Goal: Navigation & Orientation: Find specific page/section

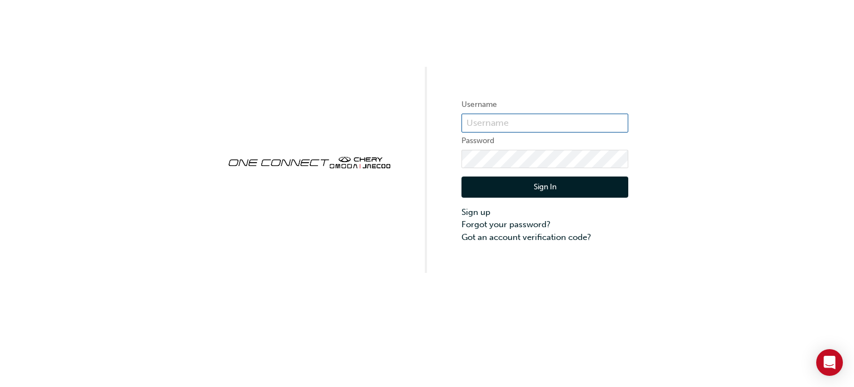
click at [506, 119] on input "text" at bounding box center [545, 122] width 167 height 19
click at [764, 83] on div "Username Password Sign In Sign up Forgot your password? Got an account verifica…" at bounding box center [427, 136] width 854 height 273
click at [506, 125] on input "text" at bounding box center [545, 122] width 167 height 19
click at [742, 125] on div "Username Password Sign In Sign up Forgot your password? Got an account verifica…" at bounding box center [427, 136] width 854 height 273
paste input "servm@cairnscars.com"
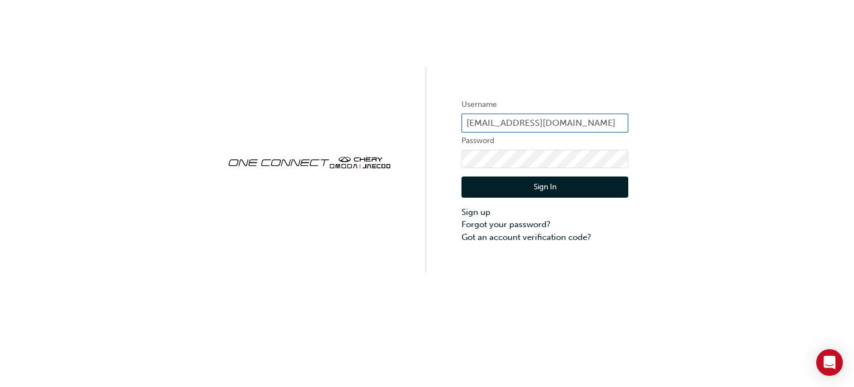
type input "servm@cairnscars.com"
click at [517, 190] on button "Sign In" at bounding box center [545, 186] width 167 height 21
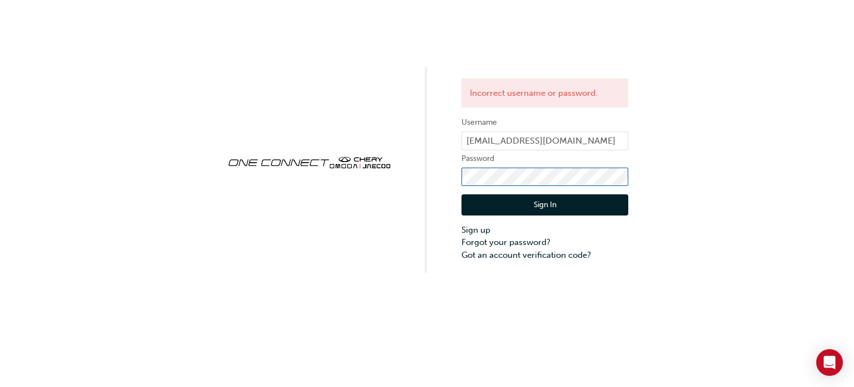
click at [451, 191] on div "Incorrect username or password. Username servm@cairnscars.com Password Sign In …" at bounding box center [427, 136] width 854 height 273
click button "Sign In" at bounding box center [545, 204] width 167 height 21
click at [340, 117] on div "Incorrect username or password. Username servm@cairnscars.com Password Sign In …" at bounding box center [427, 136] width 854 height 273
click at [443, 178] on div "Incorrect username or password. Username servm@cairnscars.com Password Sign In …" at bounding box center [427, 136] width 854 height 273
click button "Sign In" at bounding box center [545, 204] width 167 height 21
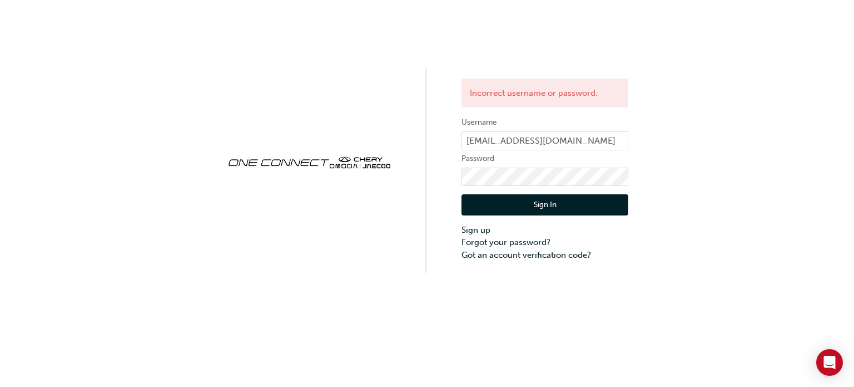
click at [654, 293] on div "Incorrect username or password. Username servm@cairnscars.com Password Sign In …" at bounding box center [427, 193] width 854 height 387
click at [336, 182] on div at bounding box center [309, 170] width 167 height 46
click at [449, 175] on div "Incorrect username or password. Username servm@cairnscars.com Password Sign In …" at bounding box center [427, 136] width 854 height 273
click button "Sign In" at bounding box center [545, 204] width 167 height 21
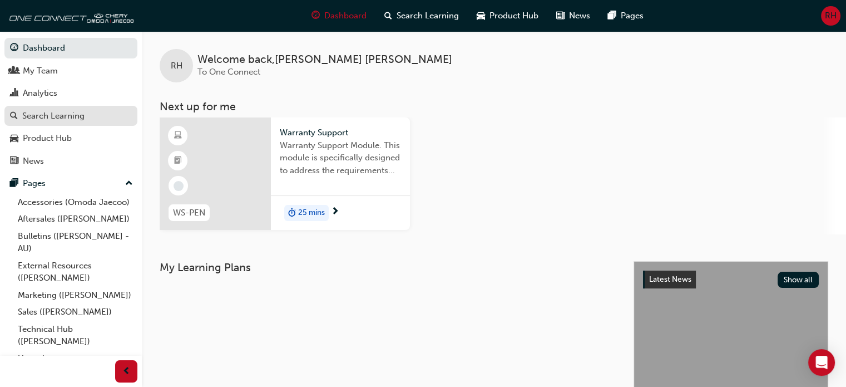
click at [69, 116] on div "Search Learning" at bounding box center [53, 116] width 62 height 13
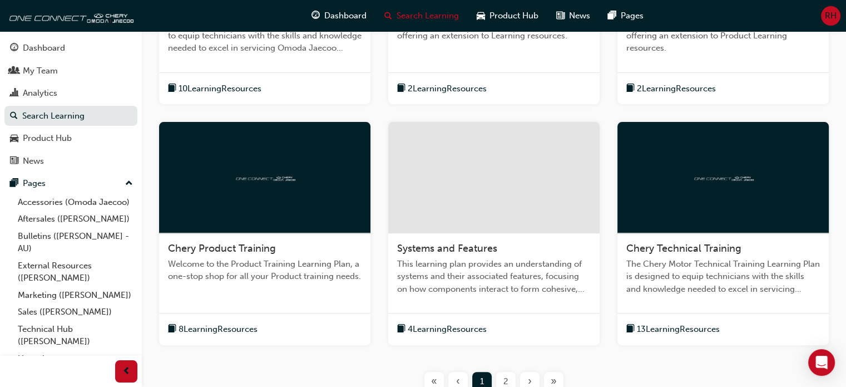
scroll to position [470, 0]
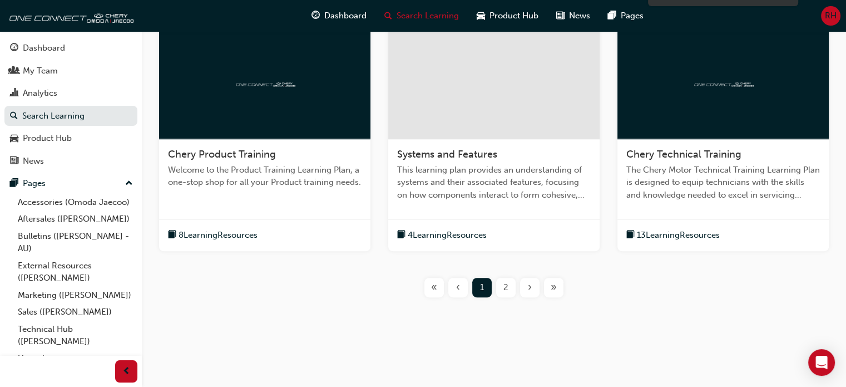
click at [505, 282] on span "2" at bounding box center [505, 287] width 5 height 13
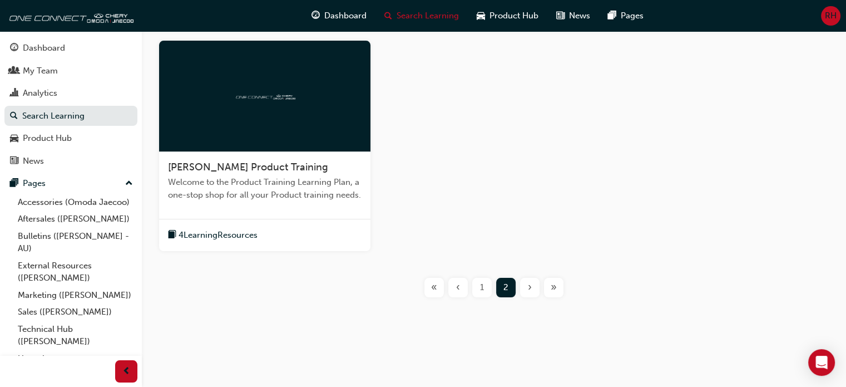
click at [483, 289] on span "1" at bounding box center [482, 287] width 4 height 13
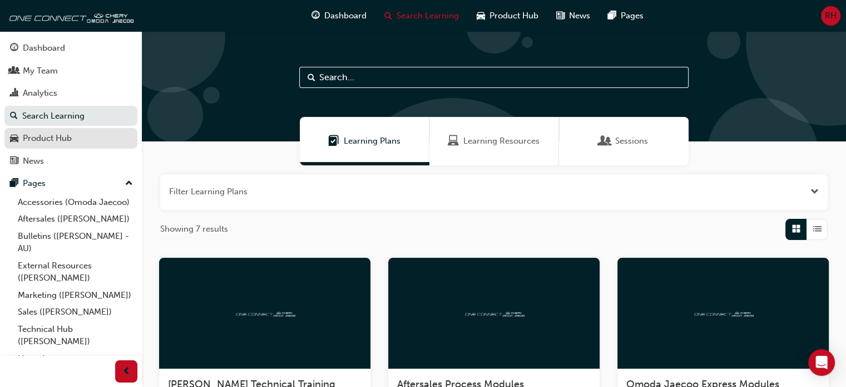
click at [78, 141] on div "Product Hub" at bounding box center [71, 138] width 122 height 14
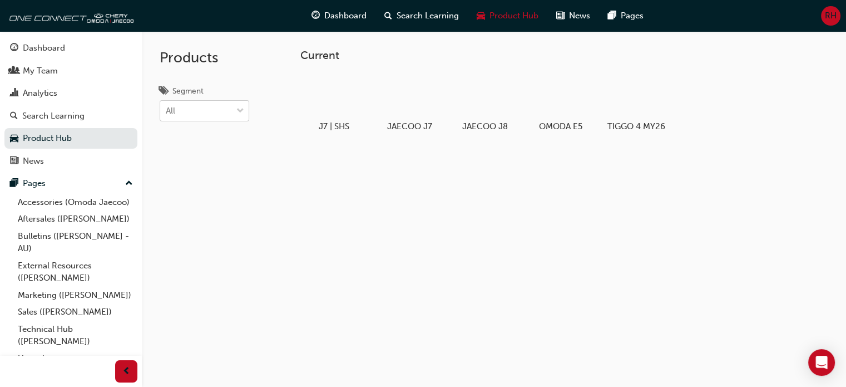
click at [218, 117] on div "All" at bounding box center [196, 110] width 72 height 19
click at [167, 115] on input "Segment All" at bounding box center [166, 110] width 1 height 9
click at [218, 117] on div "All" at bounding box center [196, 110] width 72 height 19
click at [167, 115] on input "Segment 0 results available. Select is focused ,type to refine list, press Down…" at bounding box center [166, 110] width 1 height 9
click at [41, 161] on div "News" at bounding box center [33, 161] width 21 height 13
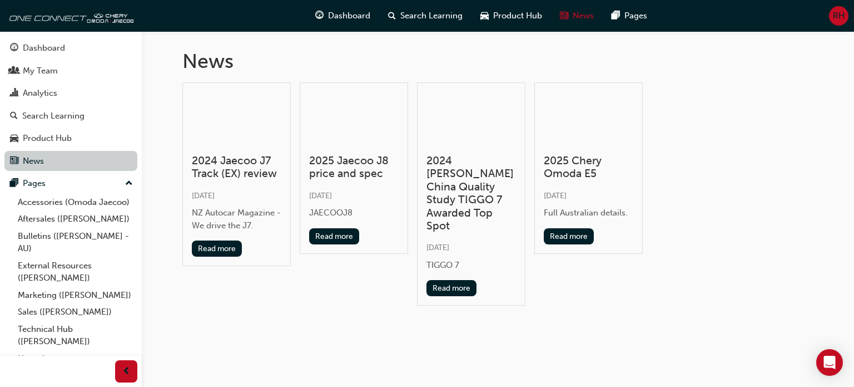
scroll to position [42, 0]
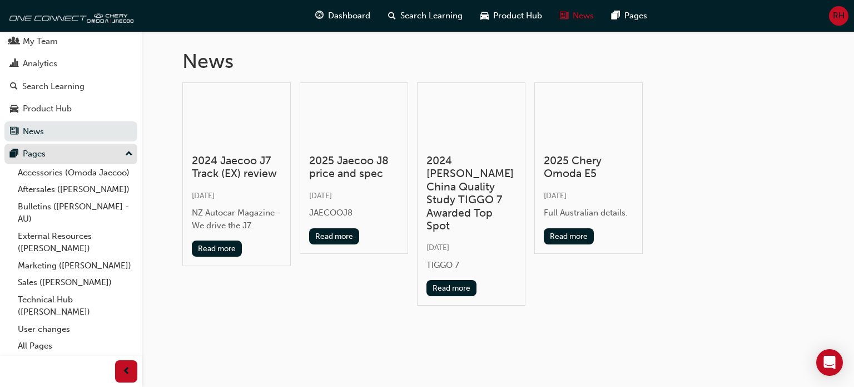
click at [68, 147] on div "Pages" at bounding box center [71, 154] width 122 height 14
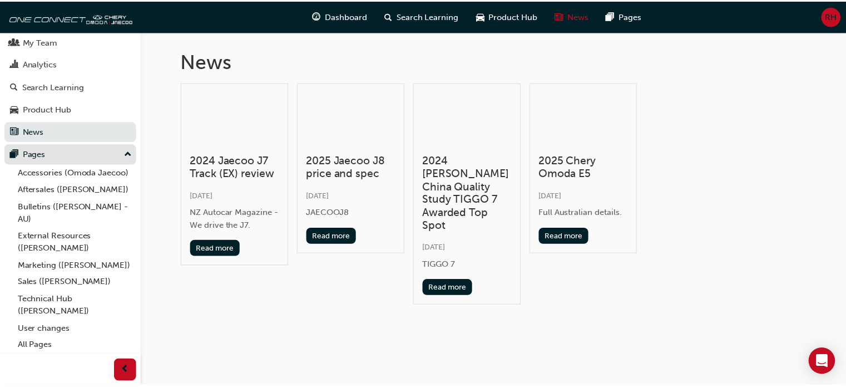
scroll to position [0, 0]
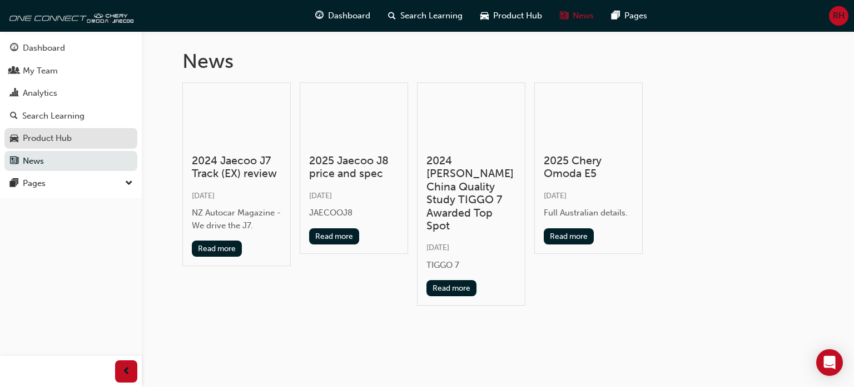
click at [71, 140] on div "Product Hub" at bounding box center [47, 138] width 49 height 13
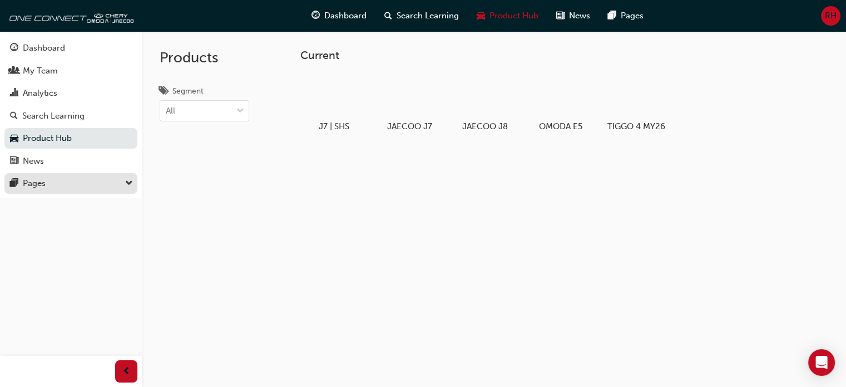
click at [67, 189] on div "Pages" at bounding box center [71, 183] width 122 height 14
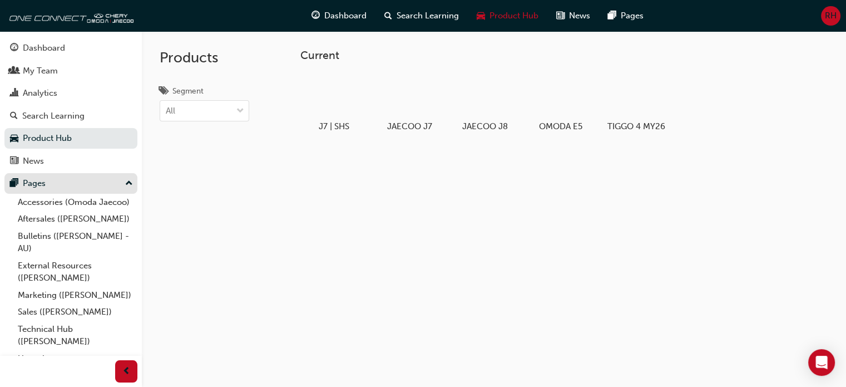
scroll to position [42, 0]
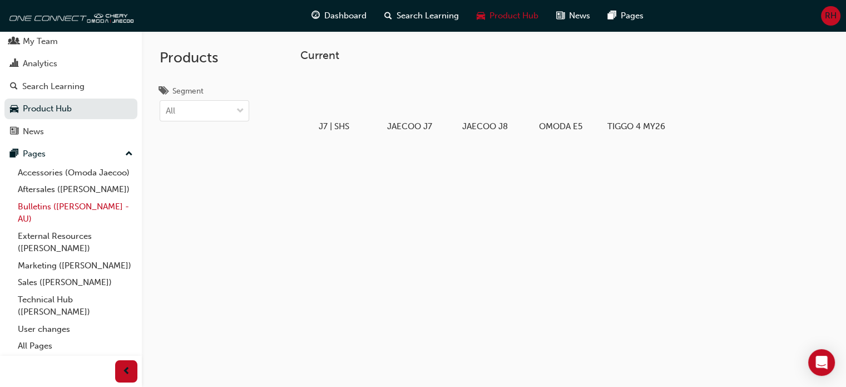
click at [58, 215] on link "Bulletins ([PERSON_NAME] - AU)" at bounding box center [75, 212] width 124 height 29
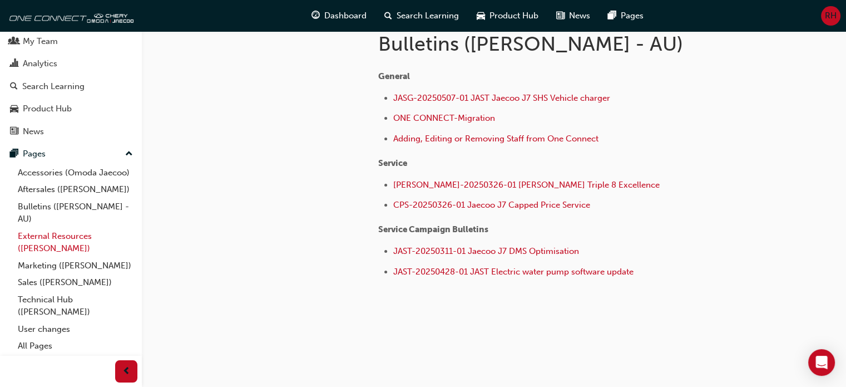
scroll to position [245, 0]
click at [67, 239] on link "External Resources ([PERSON_NAME])" at bounding box center [75, 242] width 124 height 29
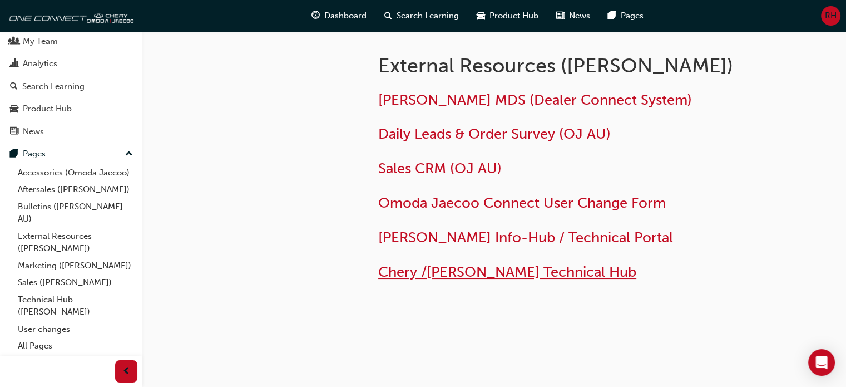
click at [484, 273] on span "Chery /[PERSON_NAME] Technical Hub" at bounding box center [507, 271] width 258 height 17
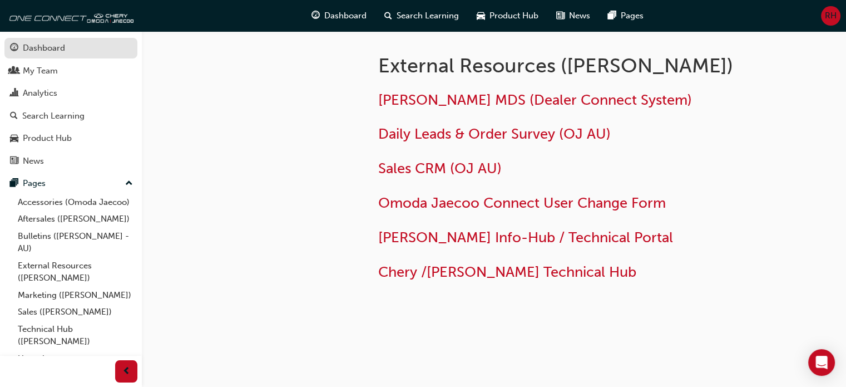
click at [22, 48] on div "Dashboard" at bounding box center [71, 48] width 122 height 14
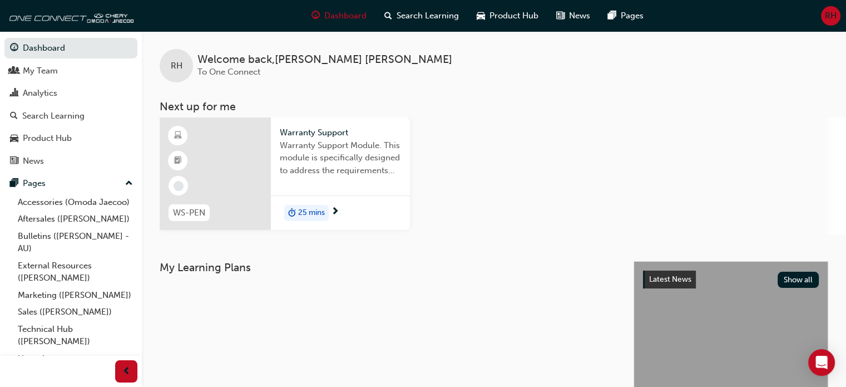
click at [829, 16] on span "RH" at bounding box center [831, 15] width 12 height 13
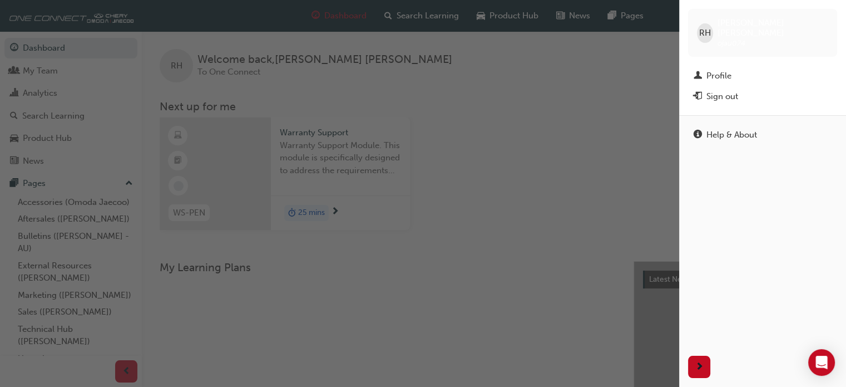
click at [472, 88] on div "button" at bounding box center [339, 193] width 679 height 387
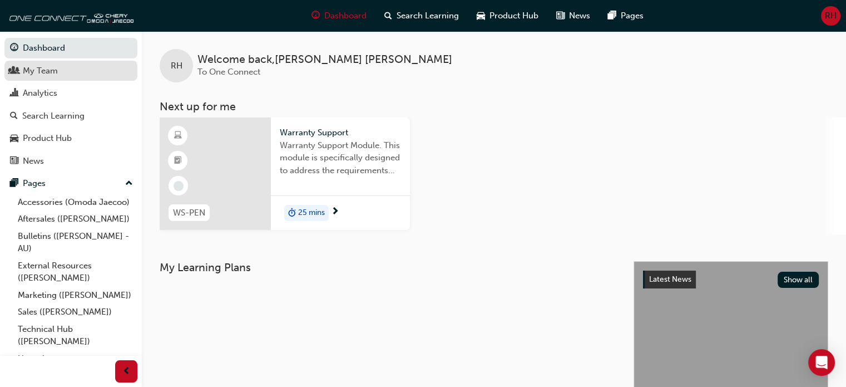
click at [23, 77] on link "My Team" at bounding box center [70, 71] width 133 height 21
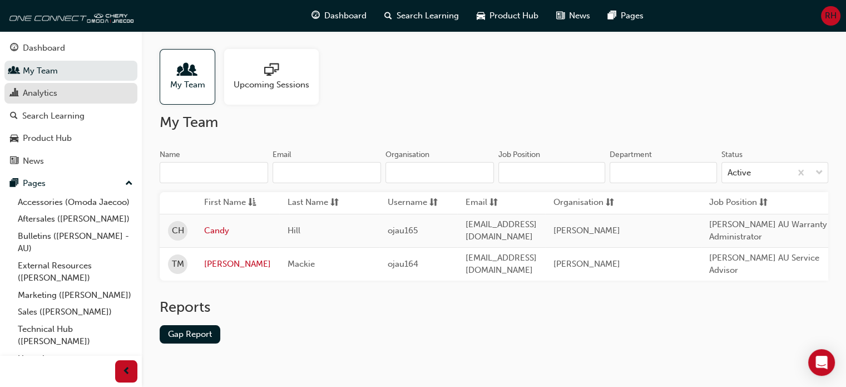
click at [71, 101] on link "Analytics" at bounding box center [70, 93] width 133 height 21
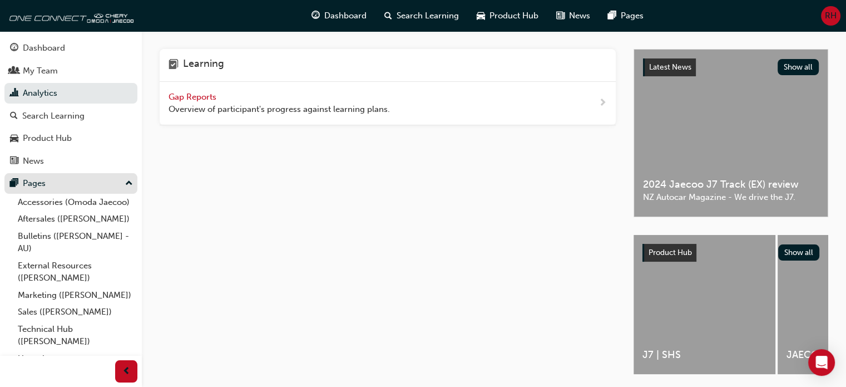
click at [62, 193] on button "Pages" at bounding box center [70, 183] width 133 height 21
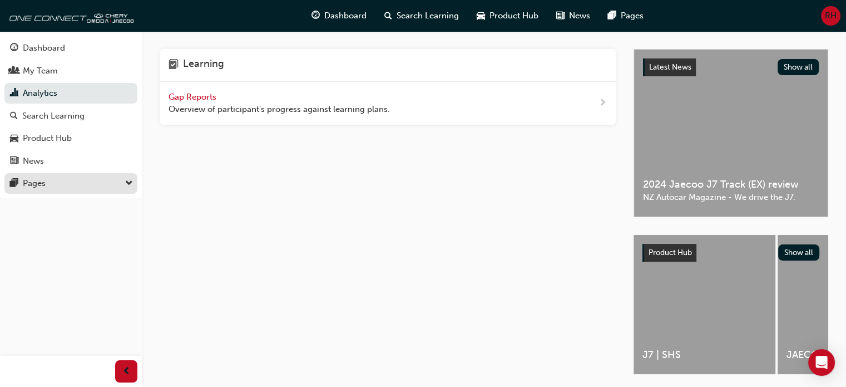
click at [62, 193] on button "Pages" at bounding box center [70, 183] width 133 height 21
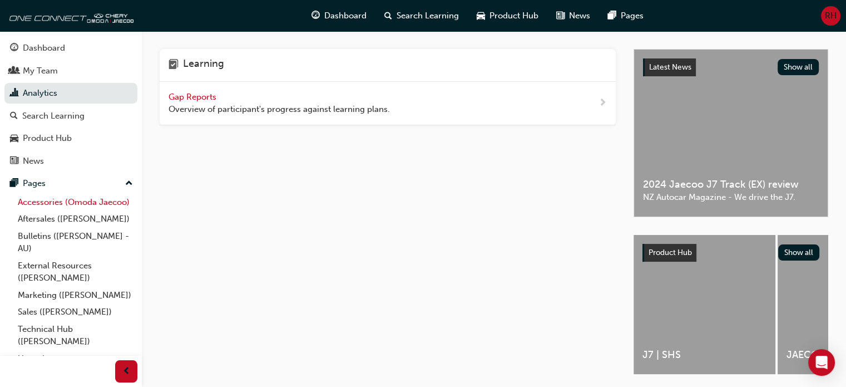
scroll to position [42, 0]
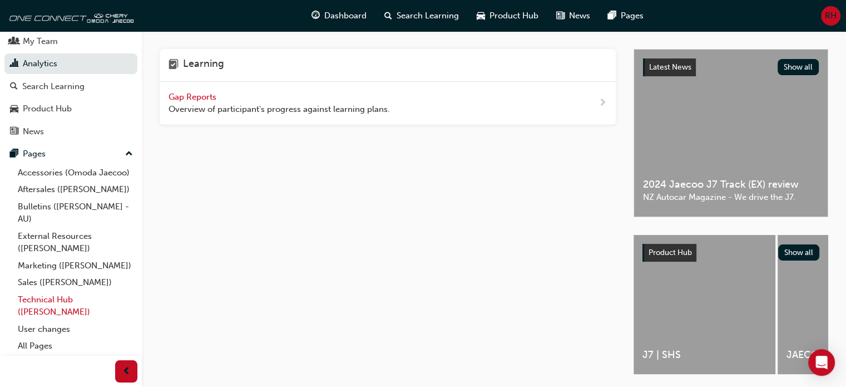
click at [67, 301] on link "Technical Hub ([PERSON_NAME])" at bounding box center [75, 305] width 124 height 29
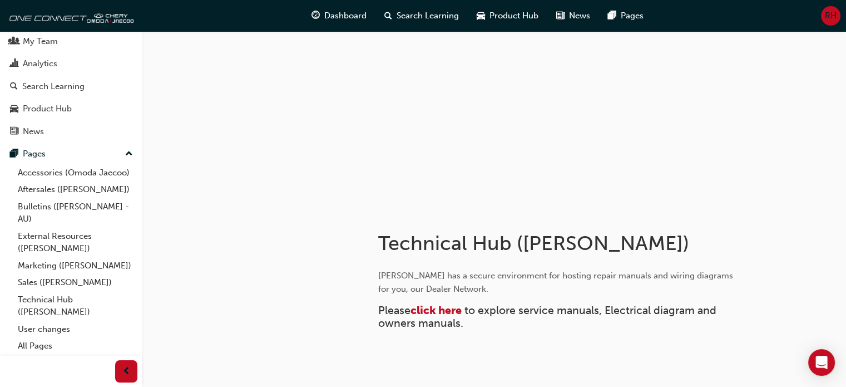
scroll to position [103, 0]
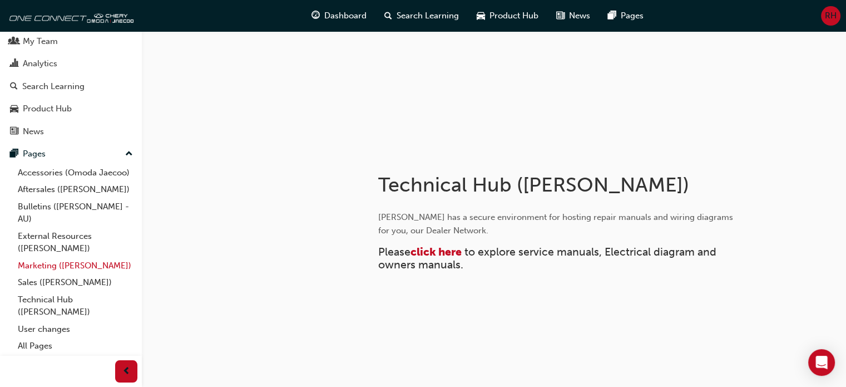
click at [43, 266] on link "Marketing ([PERSON_NAME])" at bounding box center [75, 265] width 124 height 17
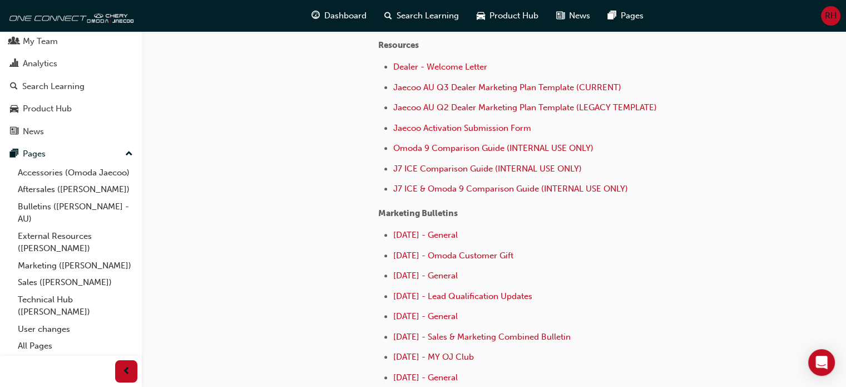
scroll to position [501, 0]
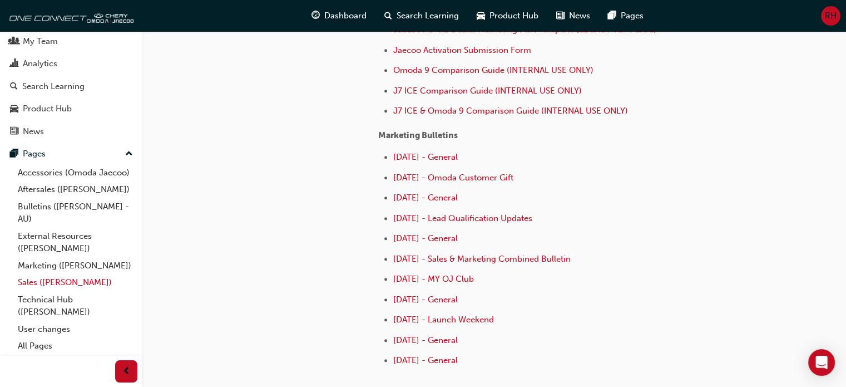
click at [41, 280] on link "Sales ([PERSON_NAME])" at bounding box center [75, 282] width 124 height 17
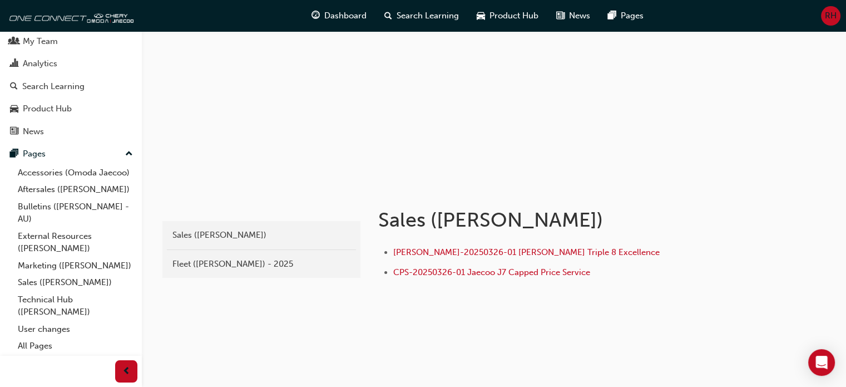
scroll to position [70, 0]
click at [45, 347] on link "All Pages" at bounding box center [75, 345] width 124 height 17
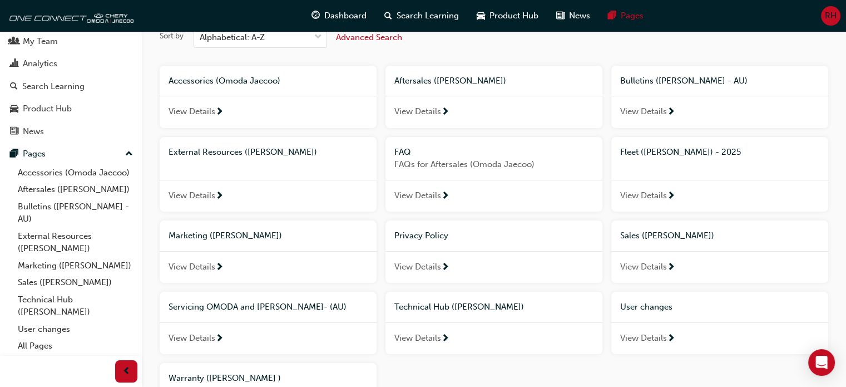
scroll to position [58, 0]
click at [423, 329] on div "View Details" at bounding box center [493, 338] width 217 height 32
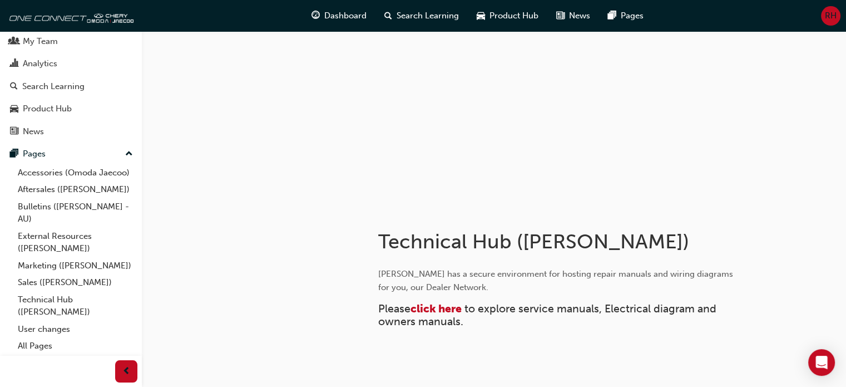
scroll to position [103, 0]
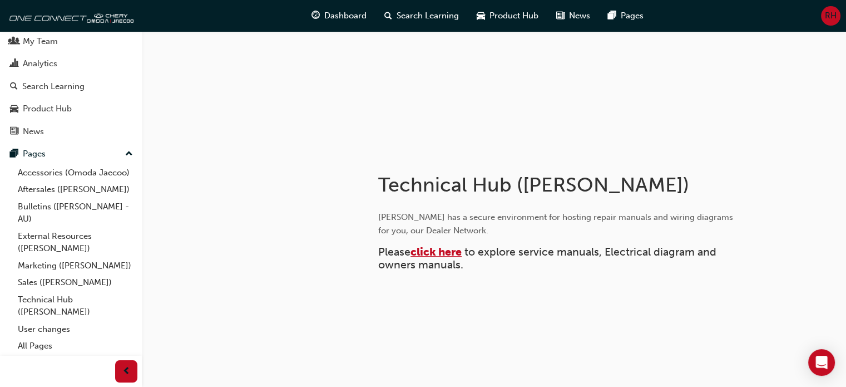
click at [435, 253] on span "click here" at bounding box center [436, 251] width 51 height 13
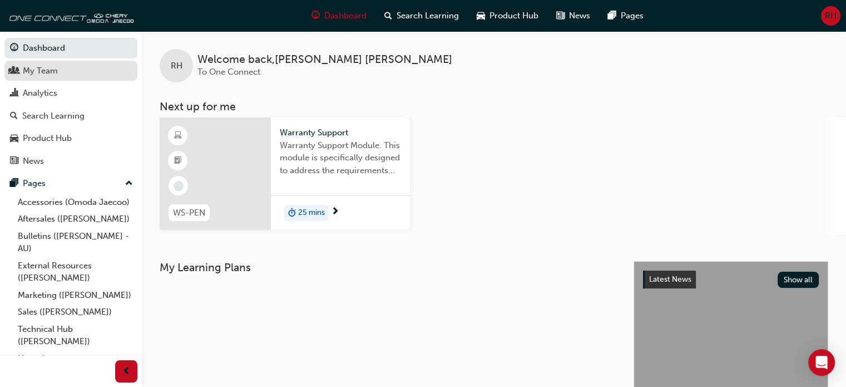
click at [33, 75] on div "My Team" at bounding box center [40, 71] width 35 height 13
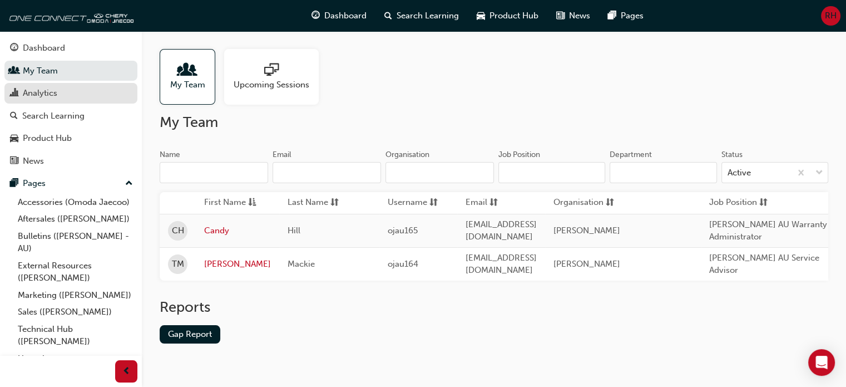
click at [39, 96] on div "Analytics" at bounding box center [40, 93] width 34 height 13
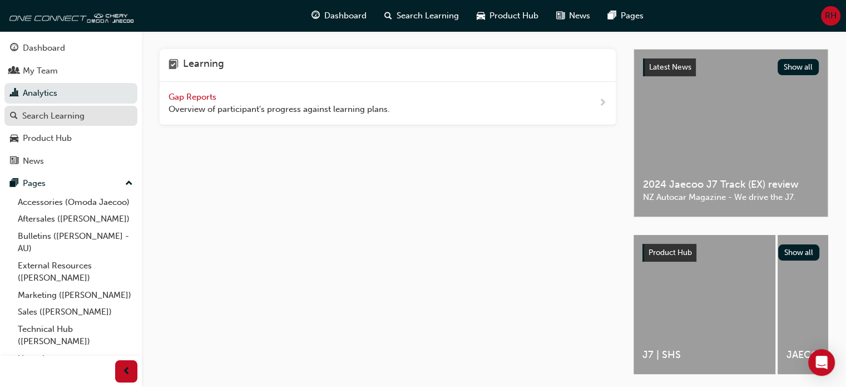
click at [53, 112] on div "Search Learning" at bounding box center [53, 116] width 62 height 13
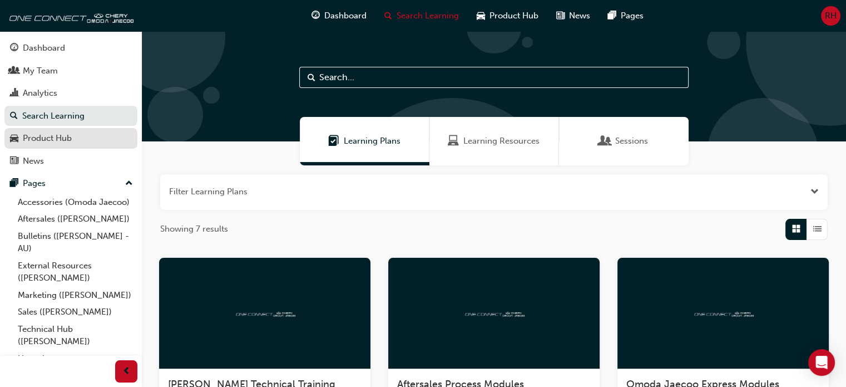
click at [85, 135] on div "Product Hub" at bounding box center [71, 138] width 122 height 14
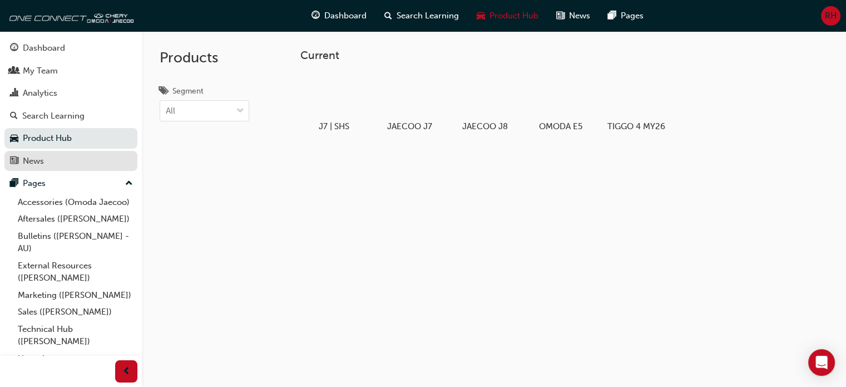
click at [51, 155] on div "News" at bounding box center [71, 161] width 122 height 14
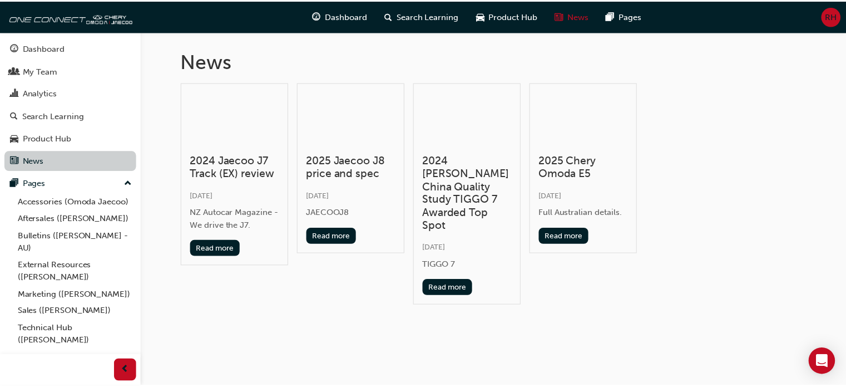
scroll to position [42, 0]
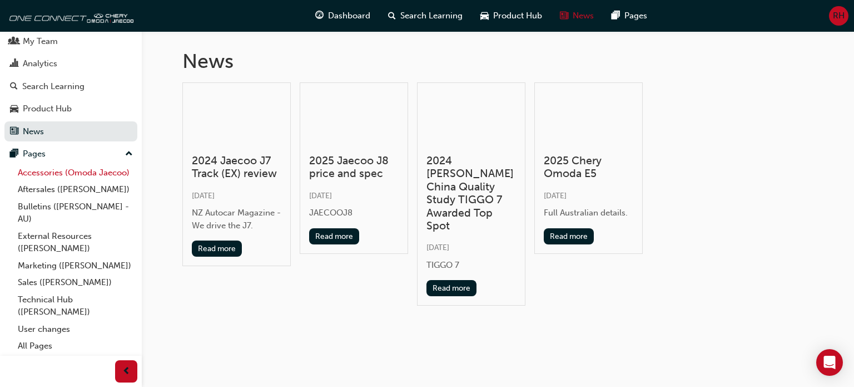
click at [76, 164] on link "Accessories (Omoda Jaecoo)" at bounding box center [75, 172] width 124 height 17
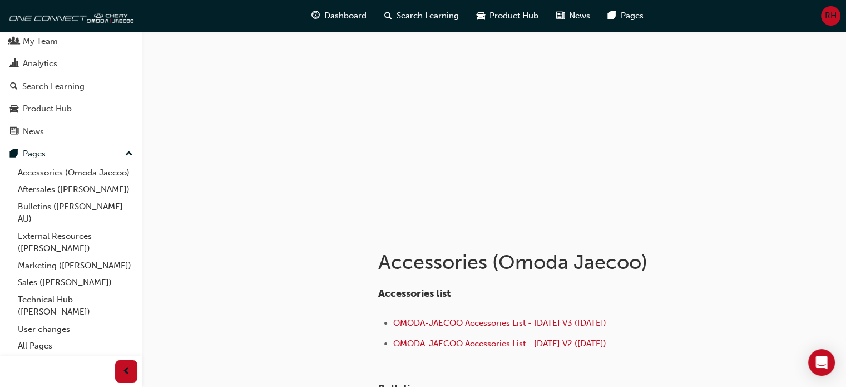
scroll to position [249, 0]
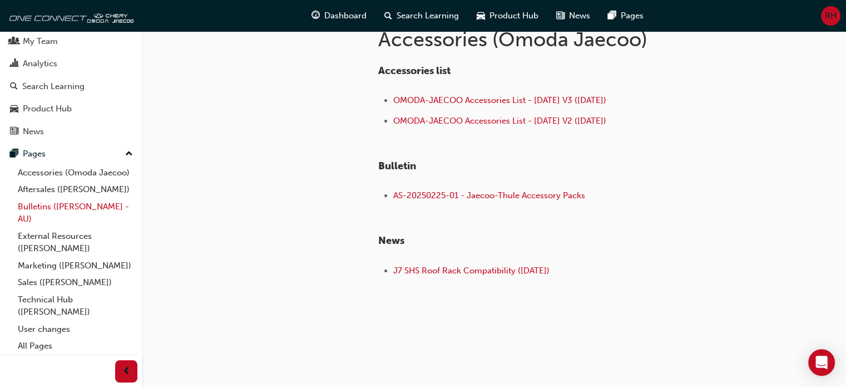
click at [73, 210] on link "Bulletins ([PERSON_NAME] - AU)" at bounding box center [75, 212] width 124 height 29
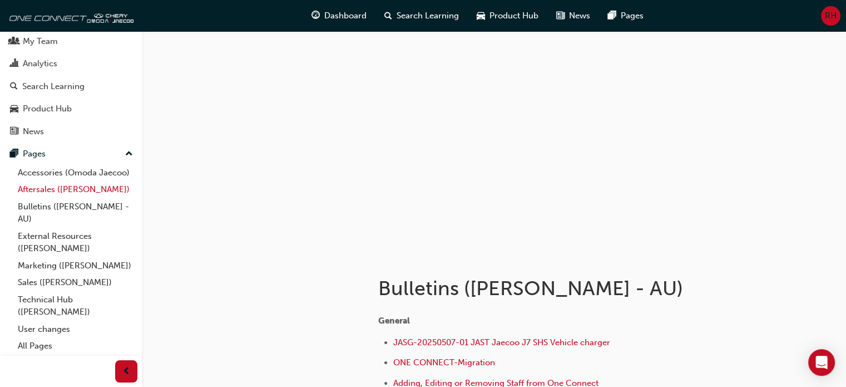
click at [76, 193] on link "Aftersales ([PERSON_NAME])" at bounding box center [75, 189] width 124 height 17
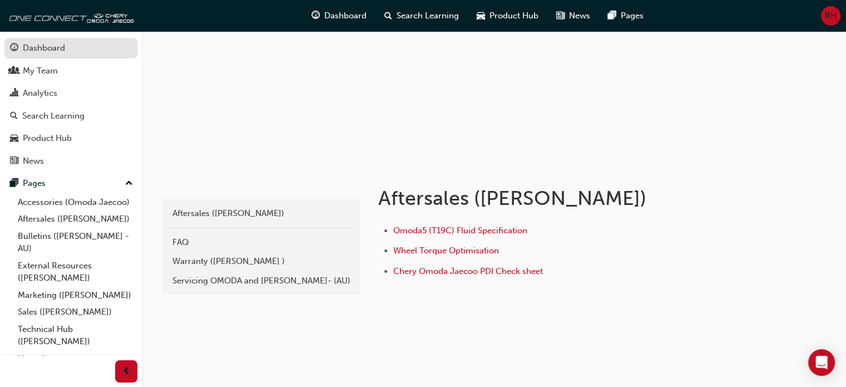
click at [68, 58] on link "Dashboard" at bounding box center [70, 48] width 133 height 21
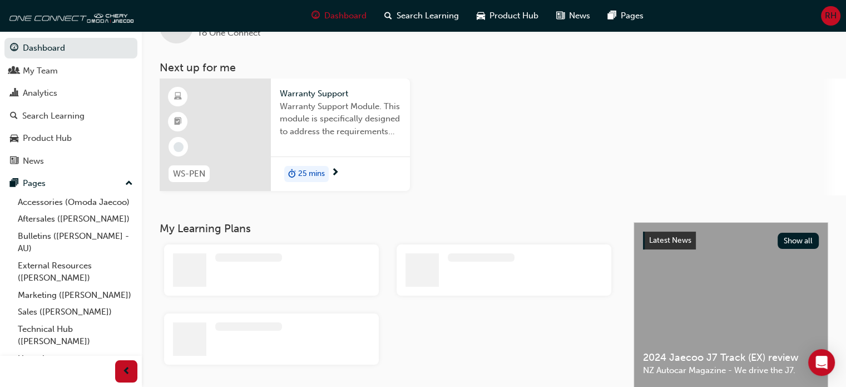
scroll to position [90, 0]
